Goal: Find specific page/section: Find specific page/section

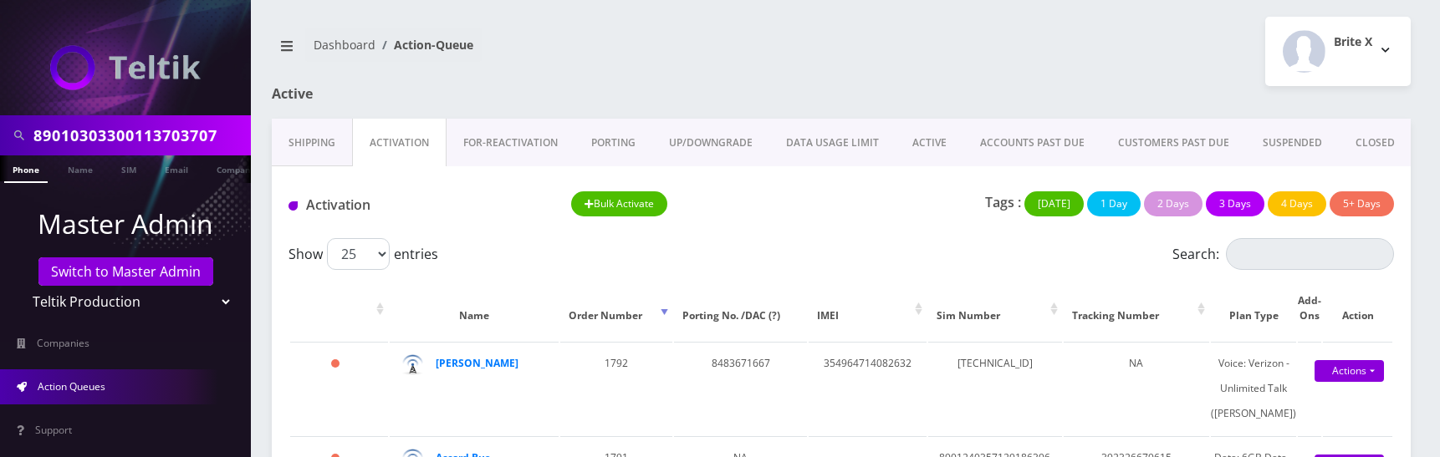
click at [850, 59] on div "Brite X Logout" at bounding box center [1132, 51] width 582 height 69
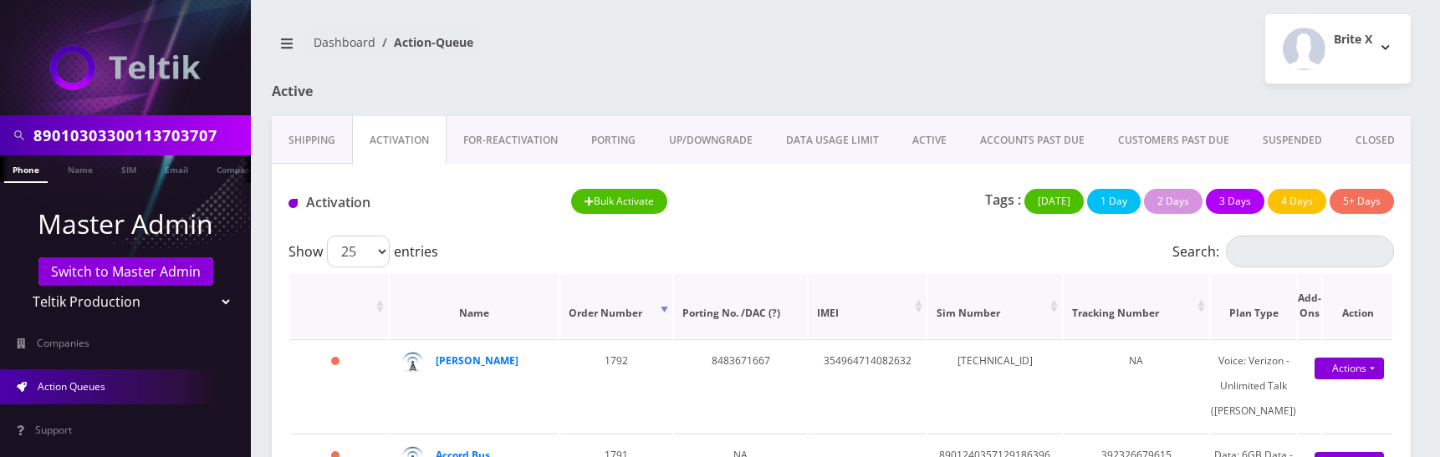
scroll to position [14, 0]
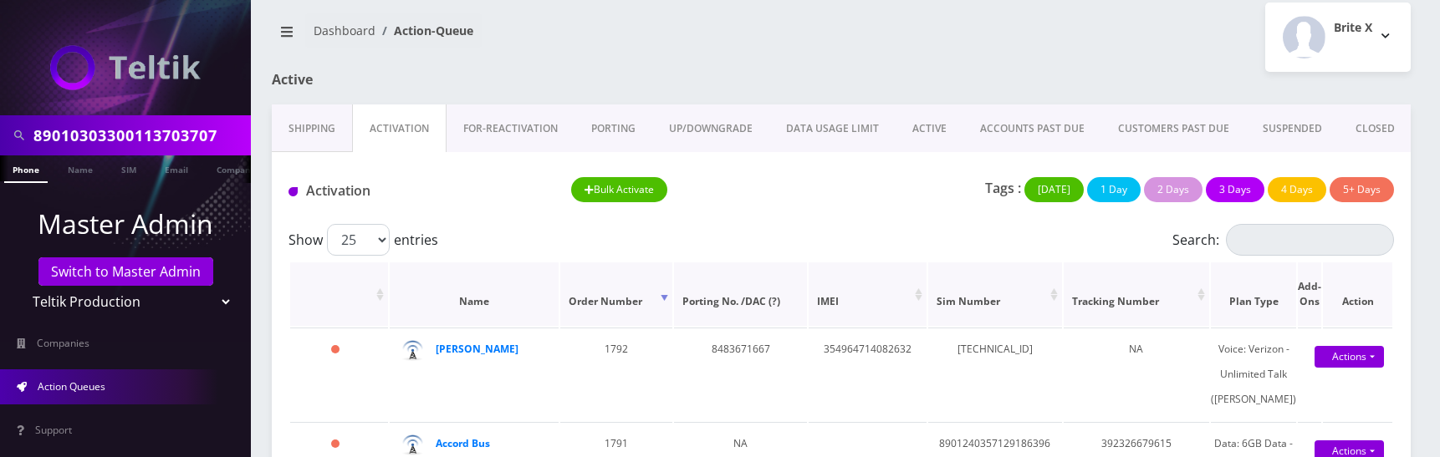
click at [673, 297] on th "Order Number" at bounding box center [616, 294] width 113 height 64
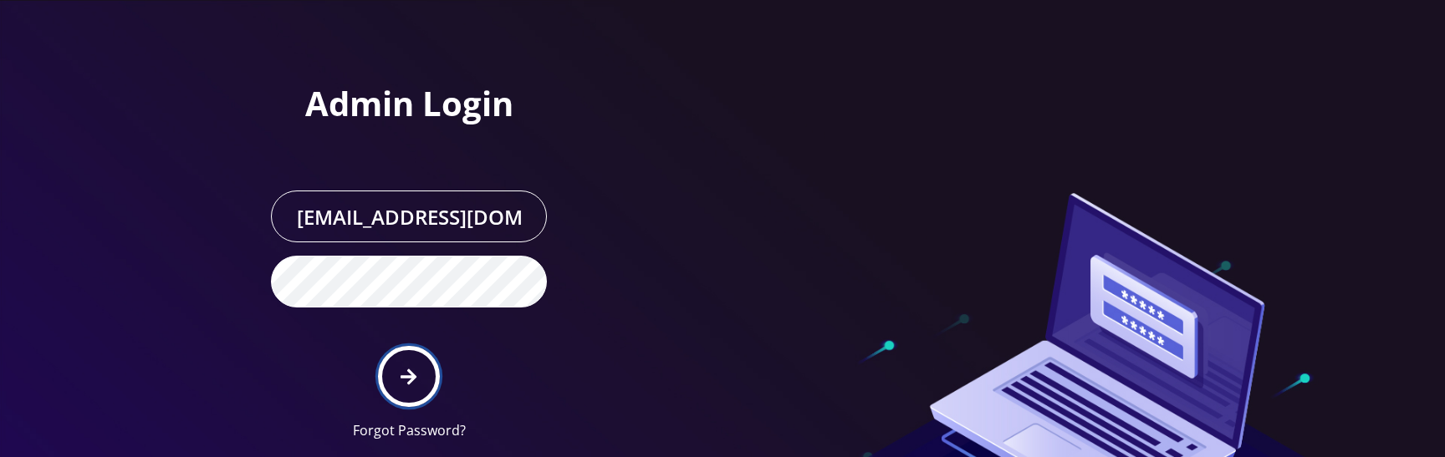
click at [413, 364] on button "submit" at bounding box center [408, 376] width 61 height 61
